Goal: Information Seeking & Learning: Learn about a topic

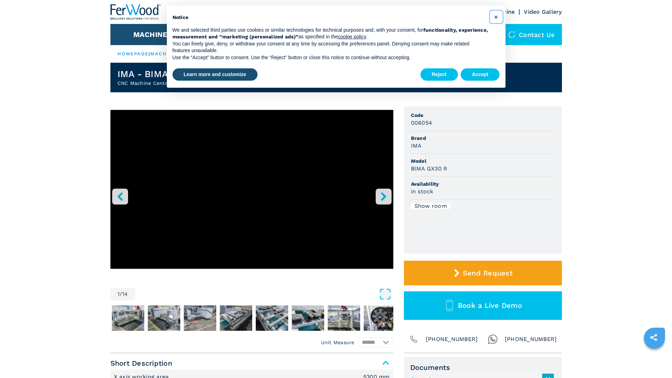
click at [497, 16] on span "×" at bounding box center [496, 17] width 4 height 8
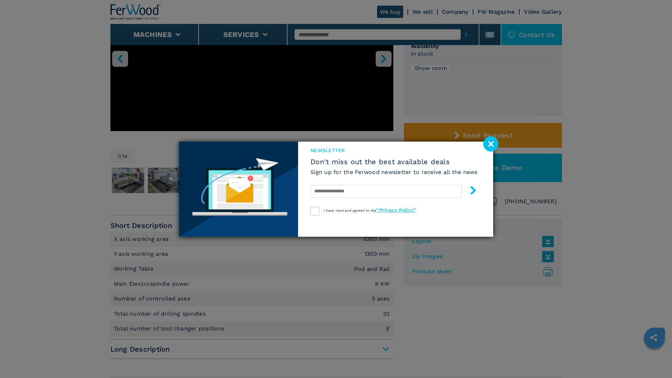
scroll to position [141, 0]
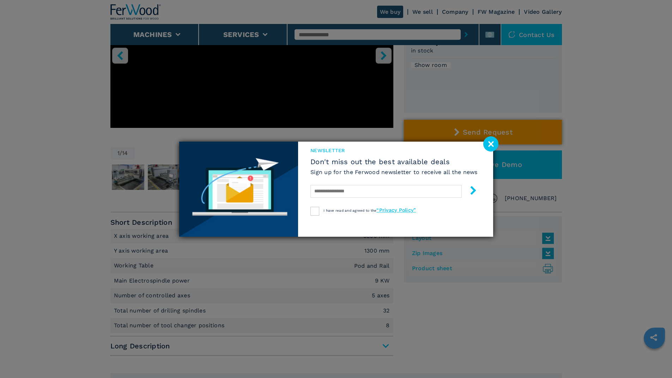
drag, startPoint x: 491, startPoint y: 144, endPoint x: 463, endPoint y: 141, distance: 28.4
click at [491, 144] on image at bounding box center [490, 144] width 15 height 15
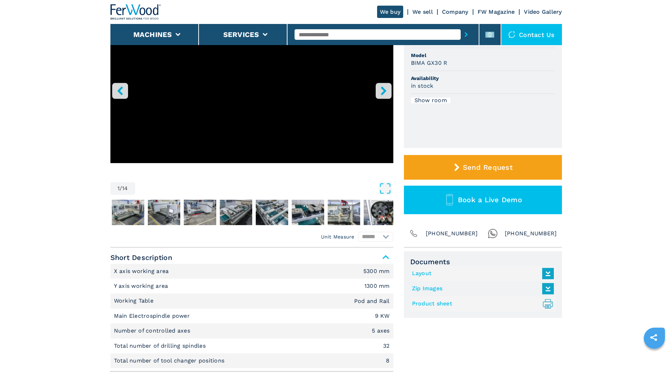
scroll to position [0, 0]
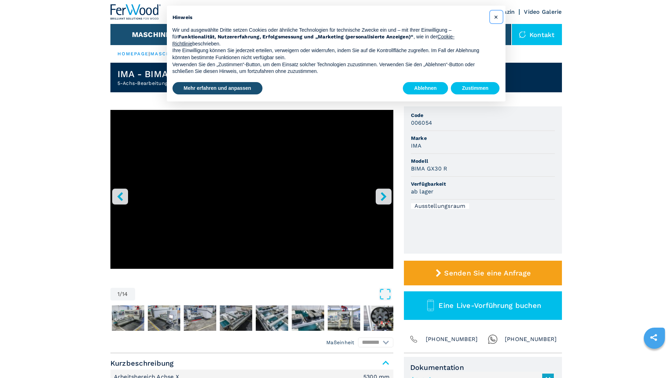
click at [497, 16] on span "×" at bounding box center [496, 17] width 4 height 8
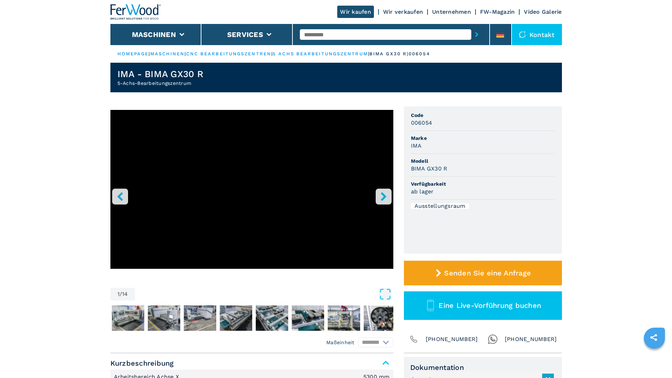
click at [388, 194] on button "right-button" at bounding box center [384, 197] width 16 height 16
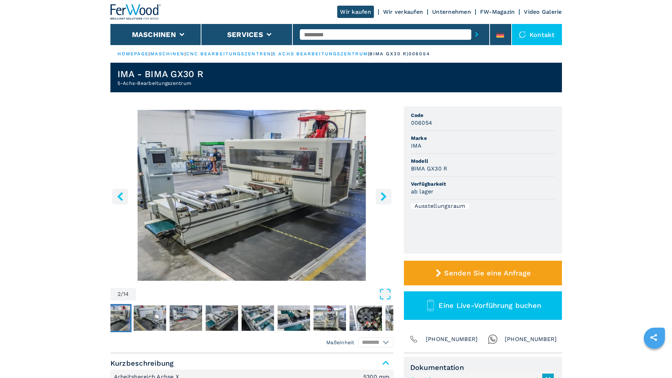
click at [386, 194] on icon "right-button" at bounding box center [383, 196] width 9 height 9
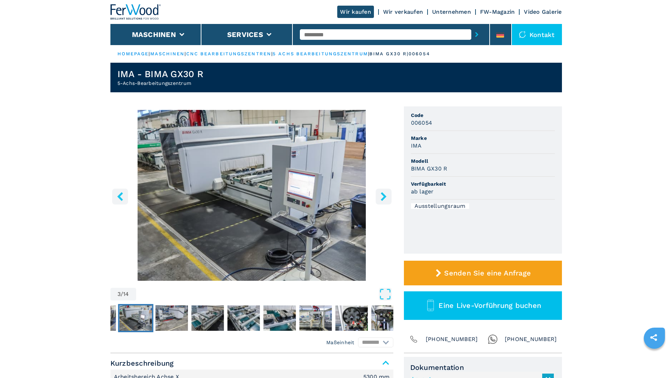
click at [386, 194] on icon "right-button" at bounding box center [383, 196] width 9 height 9
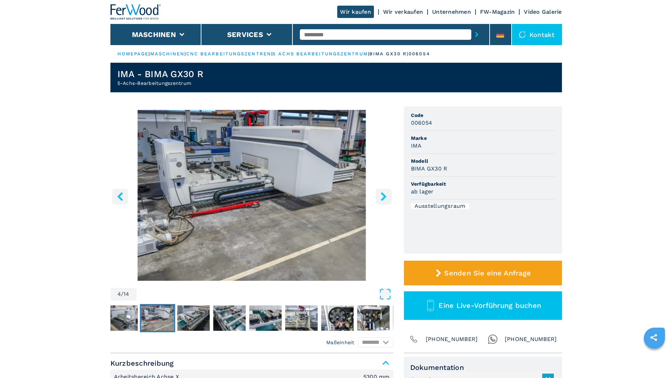
click at [386, 194] on icon "right-button" at bounding box center [383, 196] width 9 height 9
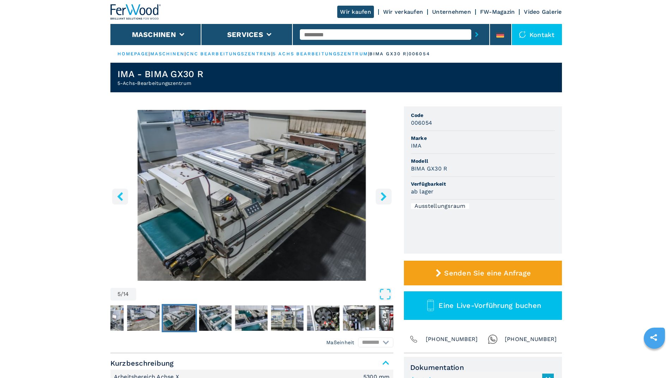
click at [386, 194] on icon "right-button" at bounding box center [383, 196] width 9 height 9
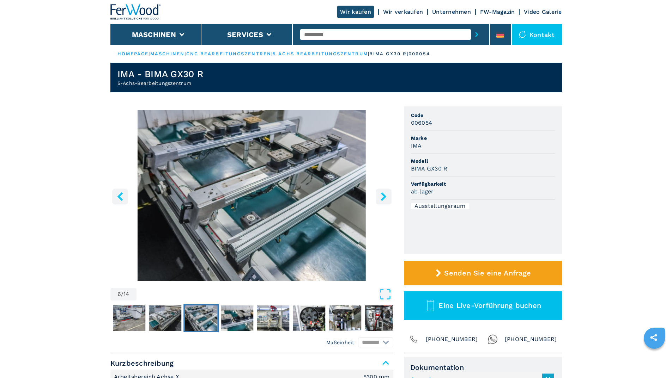
click at [384, 194] on icon "right-button" at bounding box center [383, 196] width 9 height 9
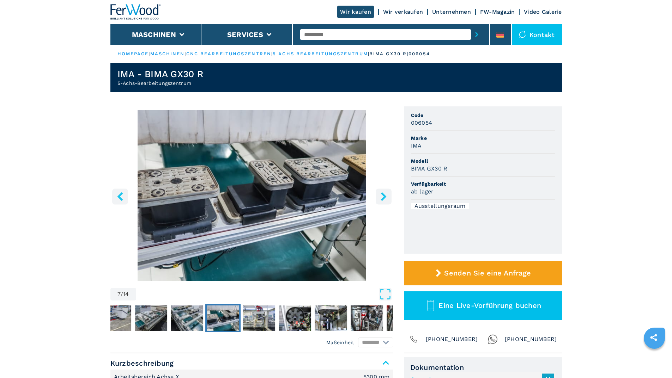
click at [384, 194] on icon "right-button" at bounding box center [383, 196] width 9 height 9
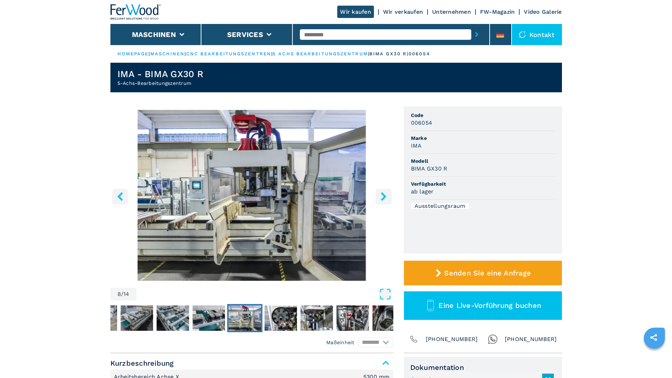
click at [384, 194] on icon "right-button" at bounding box center [383, 196] width 9 height 9
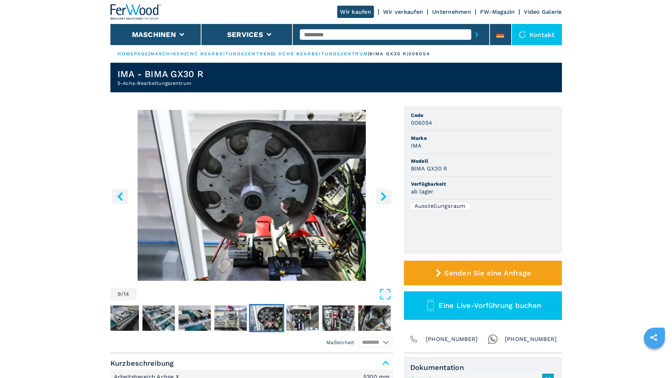
click at [384, 194] on icon "right-button" at bounding box center [383, 196] width 9 height 9
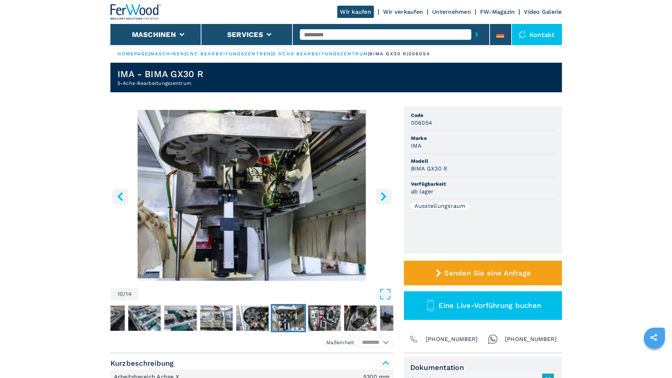
click at [384, 194] on icon "right-button" at bounding box center [383, 196] width 9 height 9
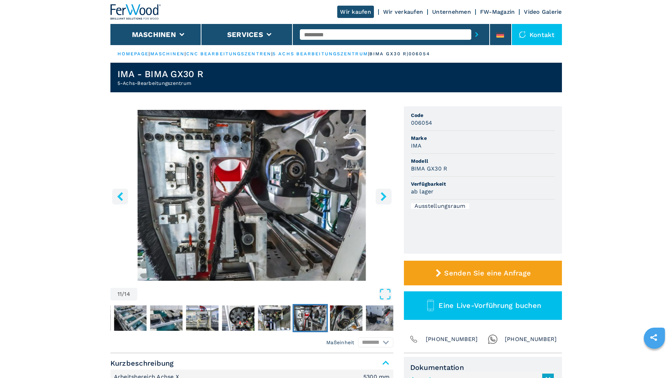
click at [384, 194] on icon "right-button" at bounding box center [383, 196] width 9 height 9
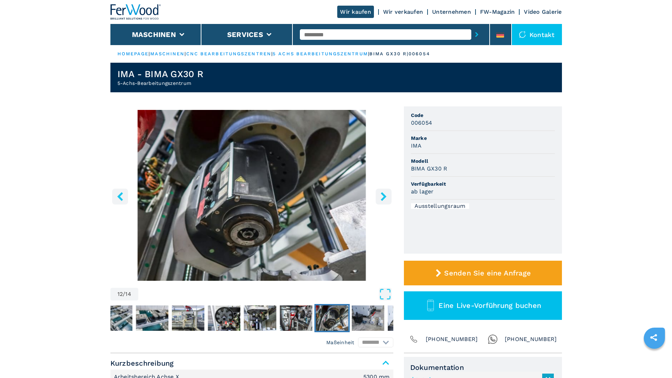
click at [120, 195] on icon "left-button" at bounding box center [120, 196] width 6 height 9
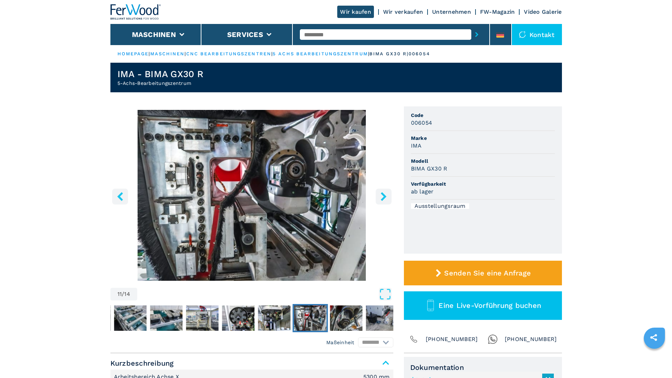
click at [384, 194] on icon "right-button" at bounding box center [384, 196] width 6 height 9
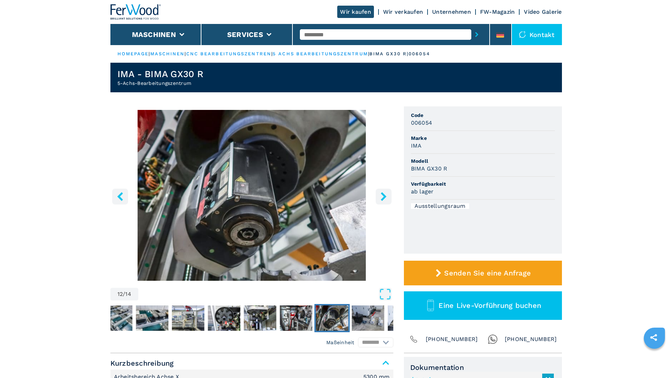
click at [384, 194] on icon "right-button" at bounding box center [384, 196] width 6 height 9
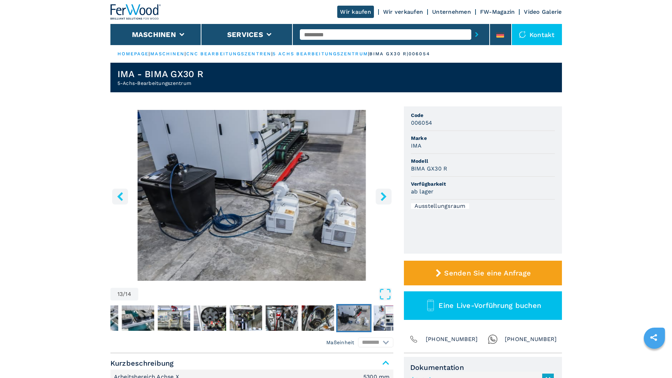
click at [384, 194] on icon "right-button" at bounding box center [384, 196] width 6 height 9
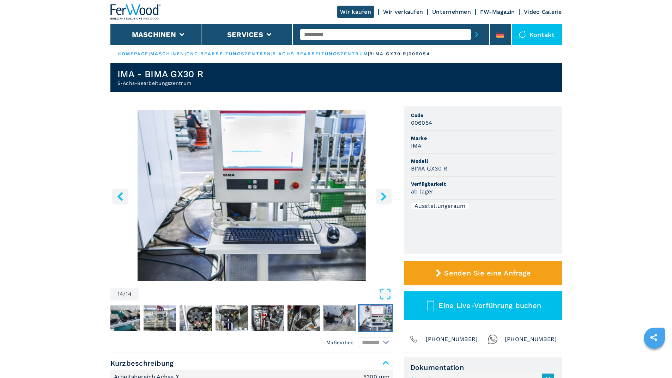
click at [384, 194] on icon "right-button" at bounding box center [384, 196] width 6 height 9
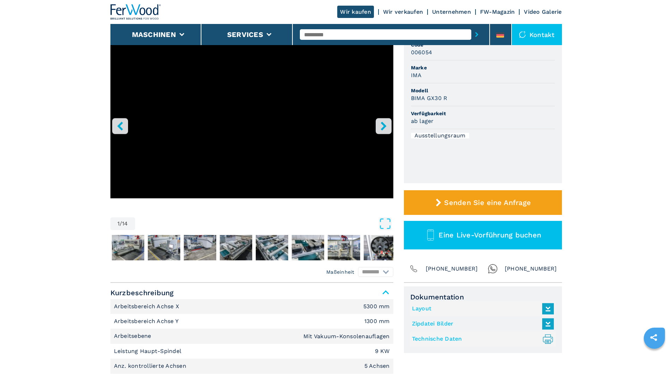
scroll to position [106, 0]
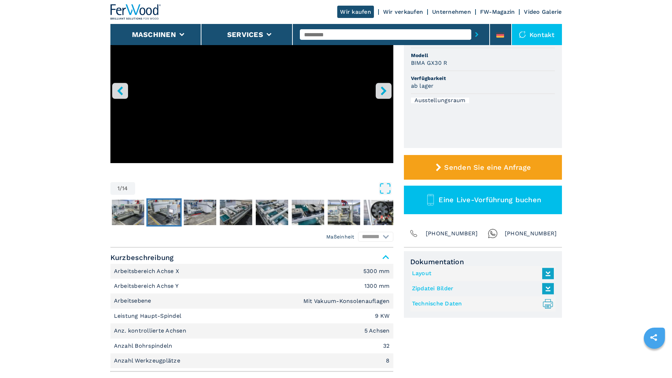
click at [155, 212] on img "Go to Slide 3" at bounding box center [164, 212] width 32 height 25
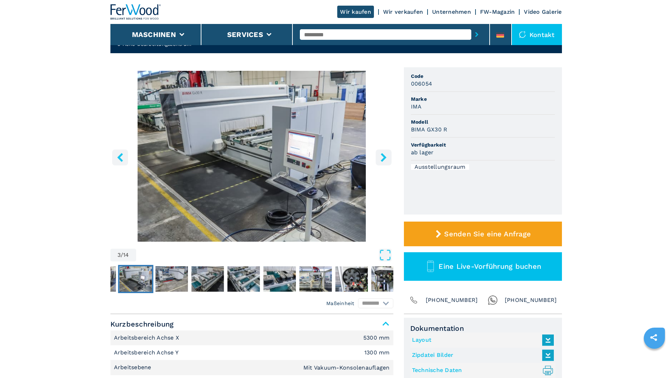
scroll to position [0, 0]
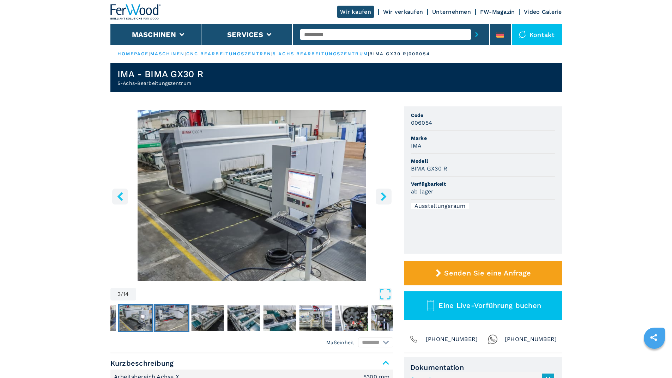
drag, startPoint x: 169, startPoint y: 322, endPoint x: 176, endPoint y: 322, distance: 7.1
click at [169, 322] on img "Go to Slide 4" at bounding box center [171, 318] width 32 height 25
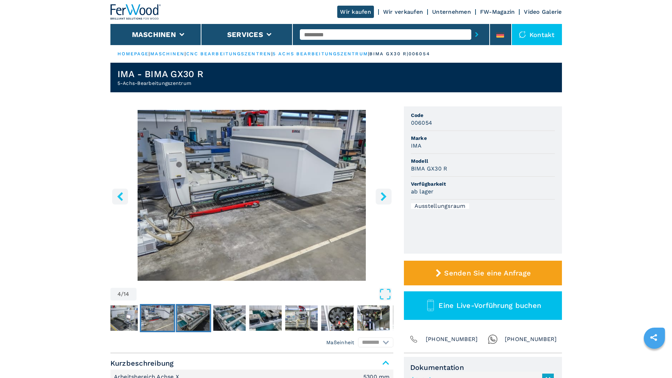
click at [197, 320] on img "Go to Slide 5" at bounding box center [193, 318] width 32 height 25
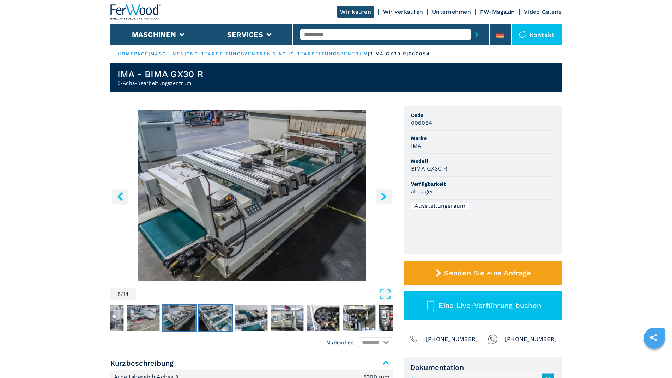
click at [230, 320] on img "Go to Slide 6" at bounding box center [215, 318] width 32 height 25
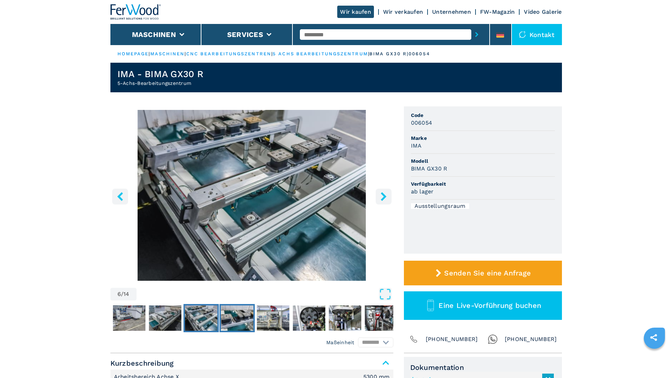
click at [252, 321] on img "Go to Slide 7" at bounding box center [237, 318] width 32 height 25
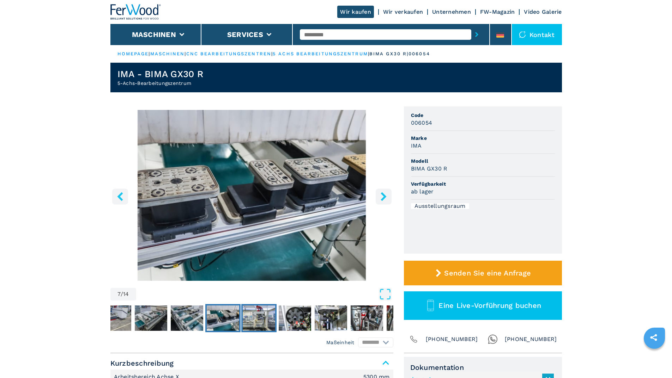
click at [273, 320] on img "Go to Slide 8" at bounding box center [259, 318] width 32 height 25
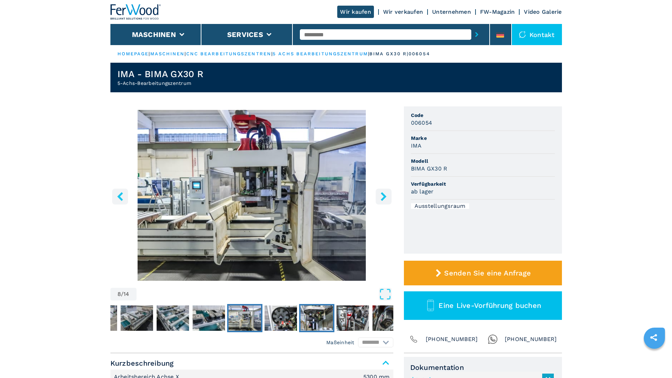
click at [311, 317] on img "Go to Slide 10" at bounding box center [316, 318] width 32 height 25
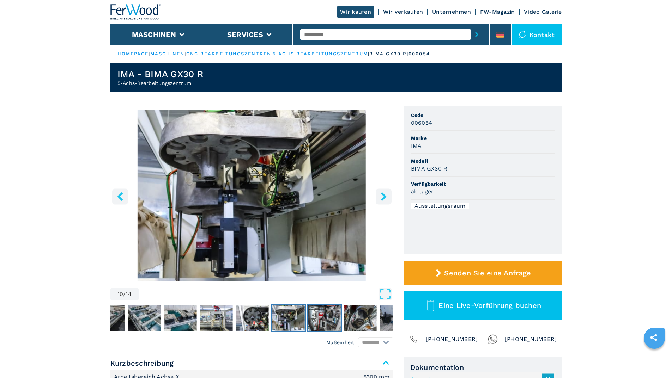
click at [319, 321] on img "Go to Slide 11" at bounding box center [324, 318] width 32 height 25
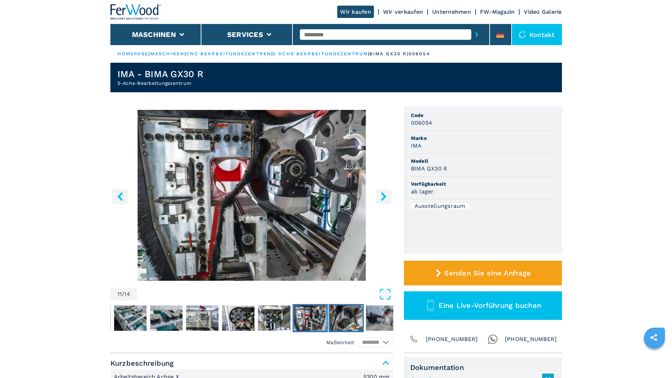
click at [344, 321] on img "Go to Slide 12" at bounding box center [346, 318] width 32 height 25
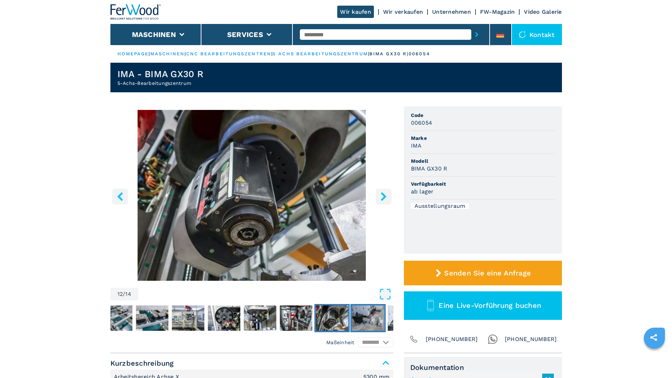
click at [362, 321] on img "Go to Slide 13" at bounding box center [368, 318] width 32 height 25
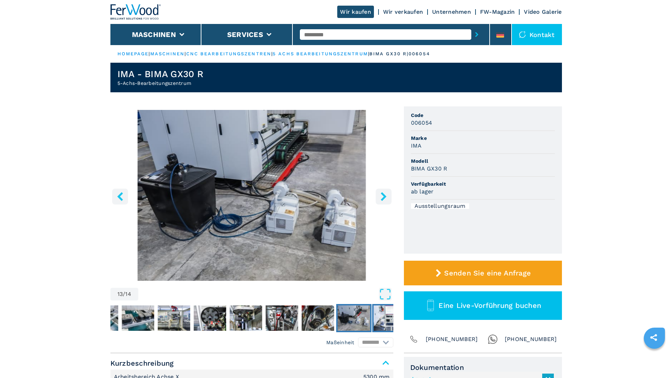
click at [381, 319] on img "Go to Slide 14" at bounding box center [390, 318] width 32 height 25
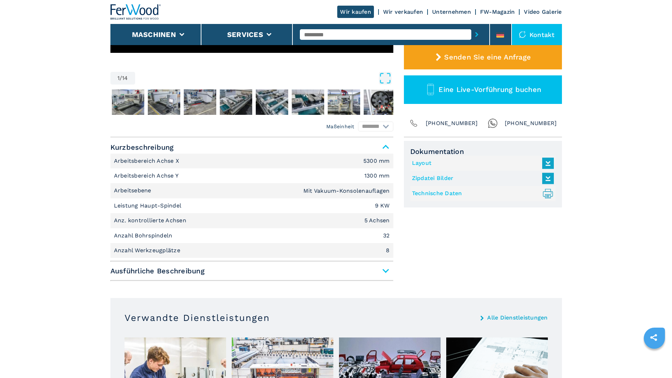
scroll to position [212, 0]
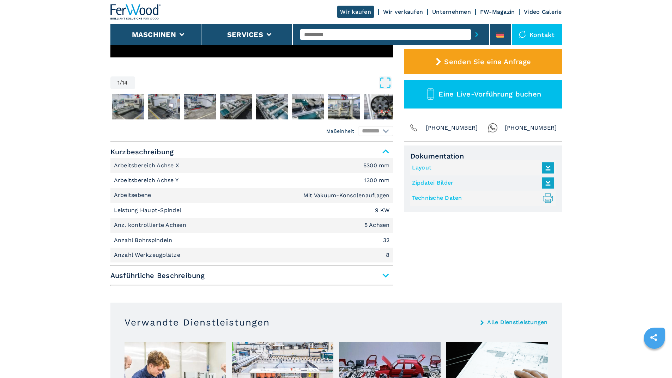
click at [387, 276] on span "Ausführliche Beschreibung" at bounding box center [251, 275] width 283 height 13
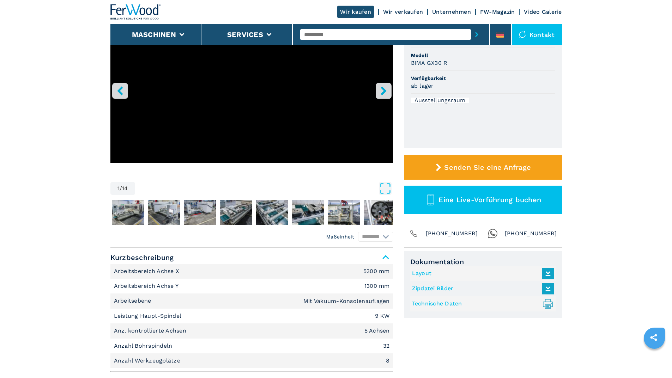
scroll to position [0, 0]
